Goal: Find specific page/section: Find specific page/section

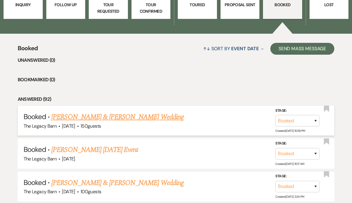
click at [87, 113] on link "[PERSON_NAME] & [PERSON_NAME] Wedding" at bounding box center [117, 116] width 132 height 11
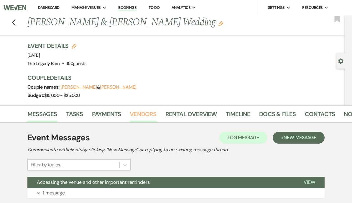
click at [136, 113] on link "Vendors" at bounding box center [143, 115] width 27 height 13
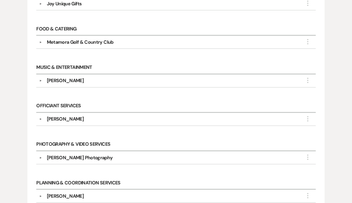
scroll to position [271, 0]
click at [52, 194] on div "[PERSON_NAME]" at bounding box center [65, 195] width 37 height 7
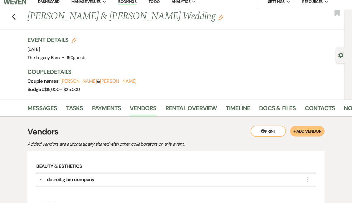
scroll to position [0, 0]
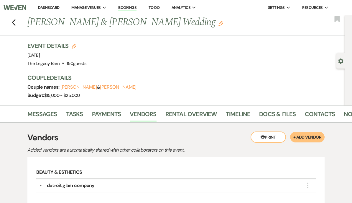
click at [46, 6] on link "Dashboard" at bounding box center [48, 7] width 21 height 5
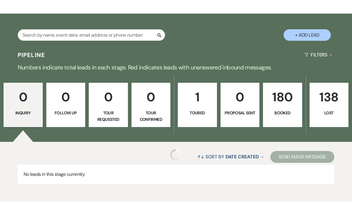
scroll to position [108, 0]
